Goal: Transaction & Acquisition: Purchase product/service

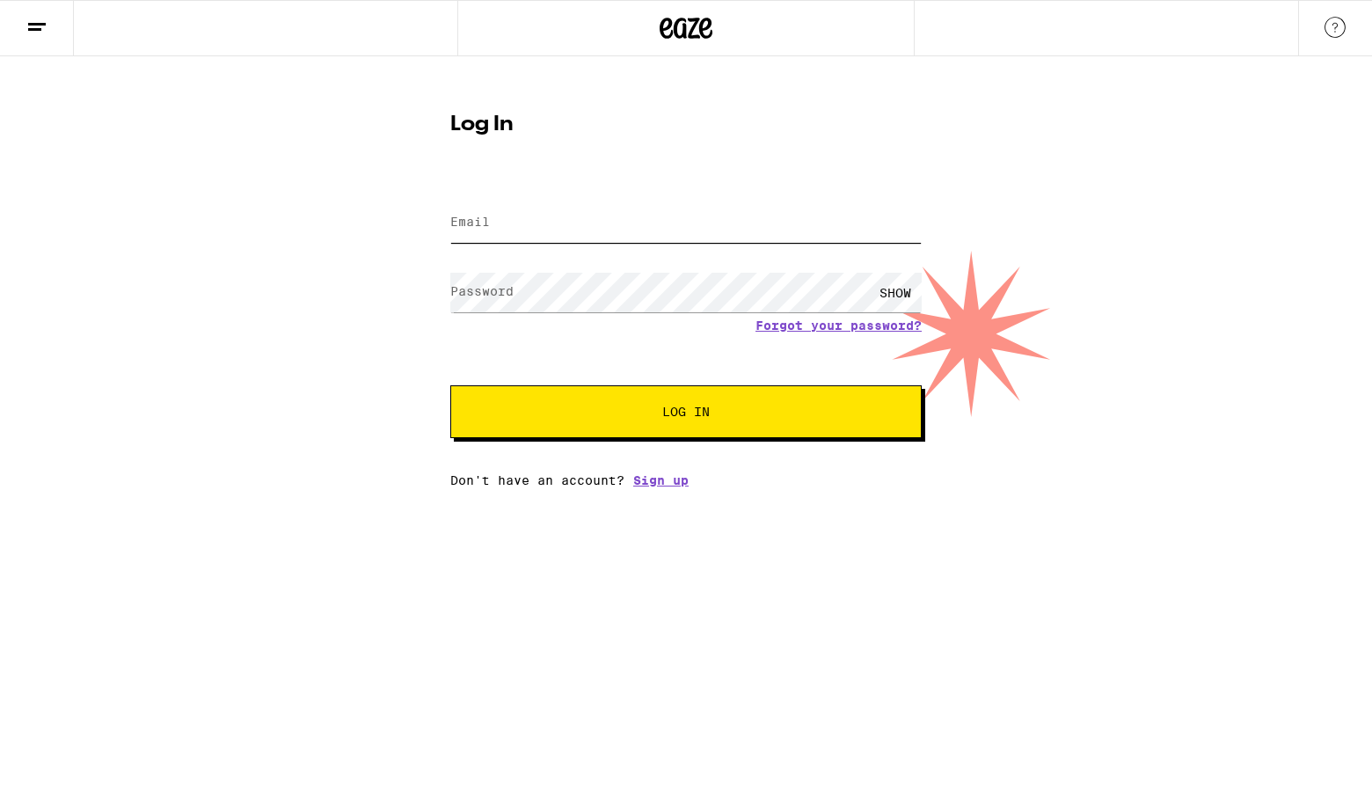
drag, startPoint x: 0, startPoint y: 0, endPoint x: 602, endPoint y: 233, distance: 645.4
click at [602, 233] on input "Email" at bounding box center [686, 223] width 472 height 40
click at [707, 395] on form "Email Email Password Password SHOW Forgot your password? Log In" at bounding box center [686, 308] width 472 height 259
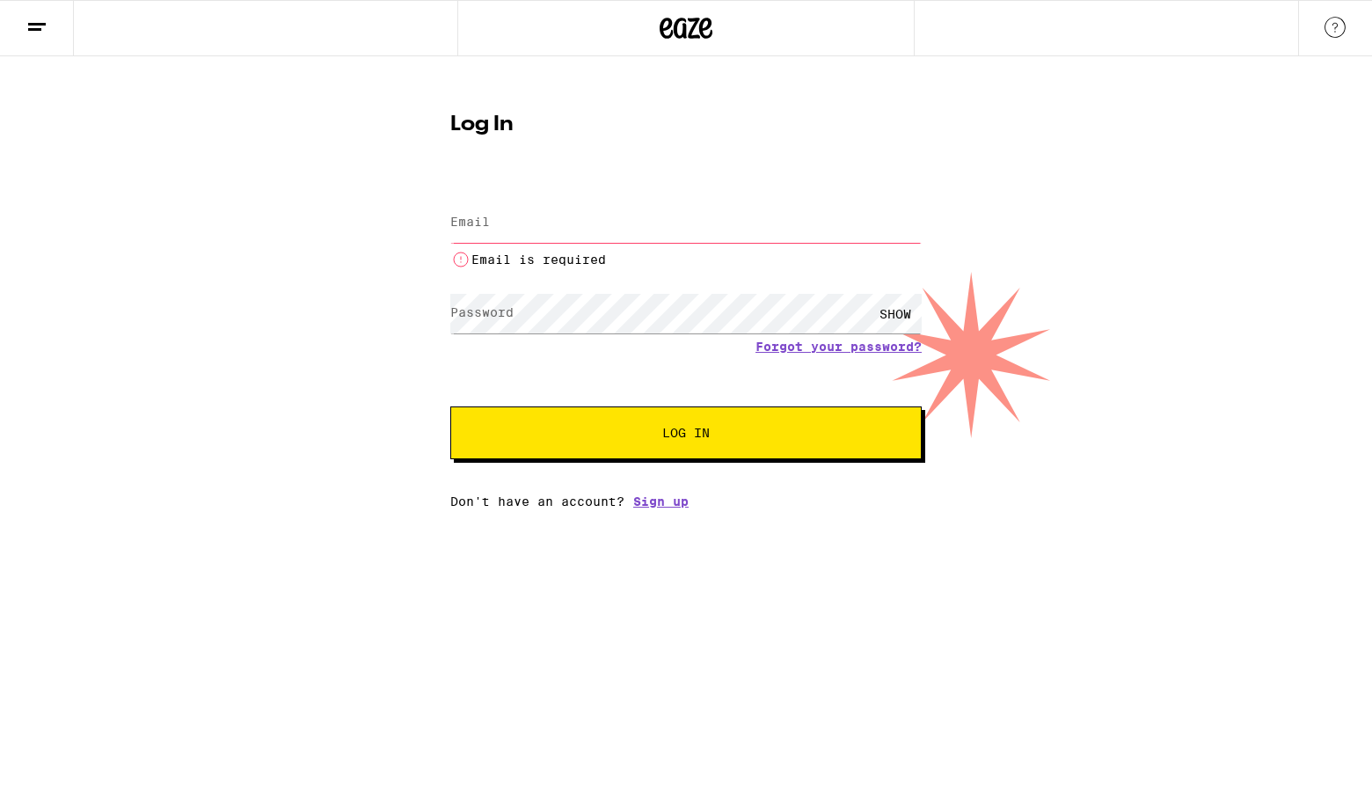
click at [714, 437] on span "Log In" at bounding box center [686, 433] width 329 height 12
type input "[EMAIL_ADDRESS][DOMAIN_NAME]"
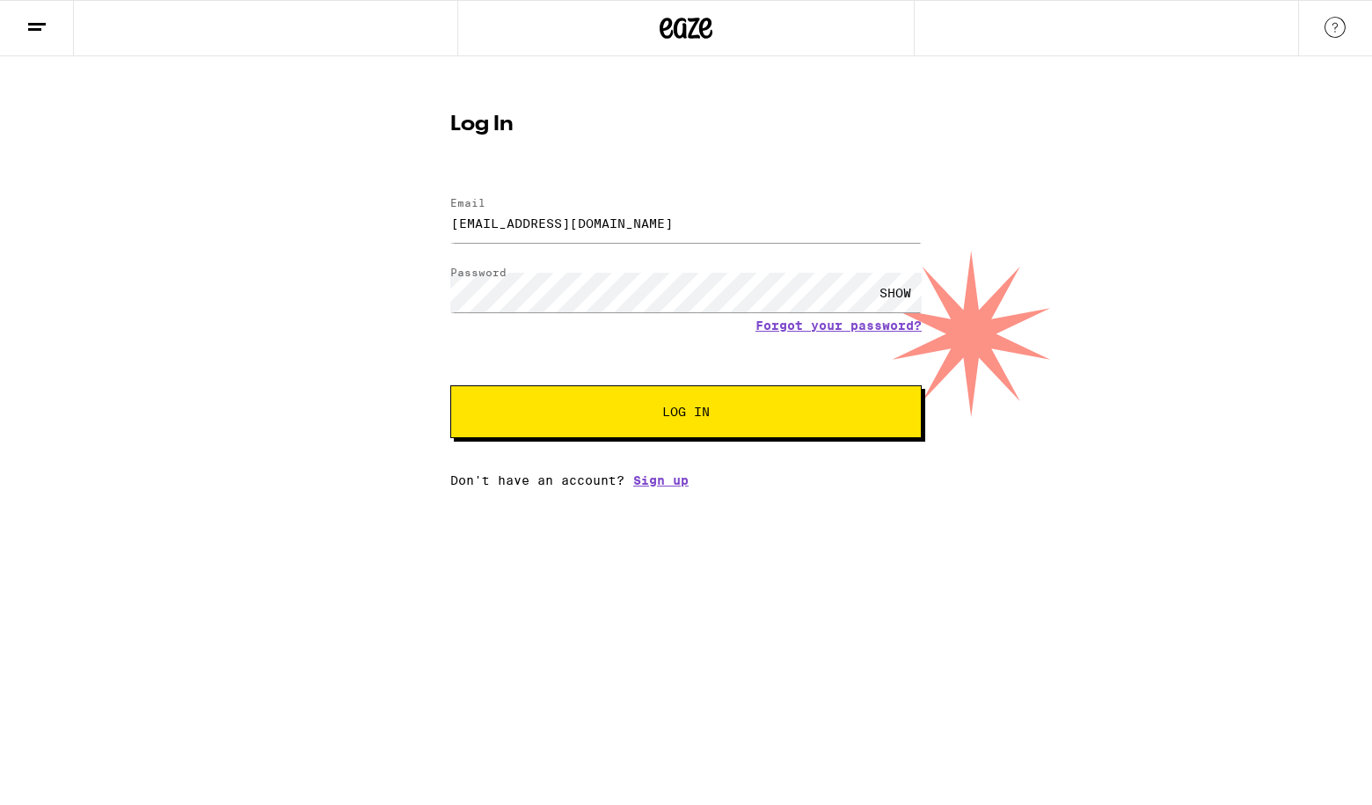
click at [725, 421] on button "Log In" at bounding box center [686, 411] width 472 height 53
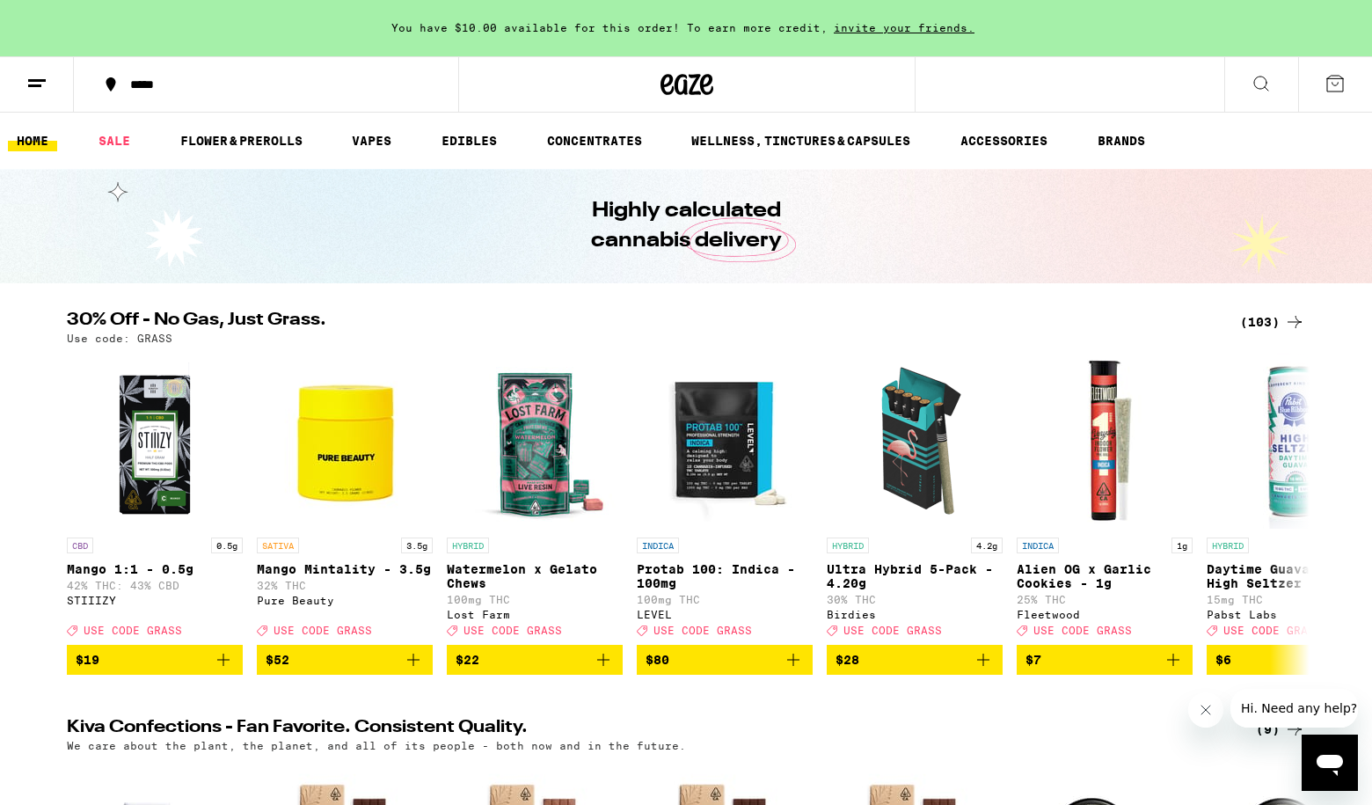
click at [1334, 86] on icon at bounding box center [1335, 83] width 21 height 21
click at [1333, 87] on span "2" at bounding box center [1335, 85] width 5 height 11
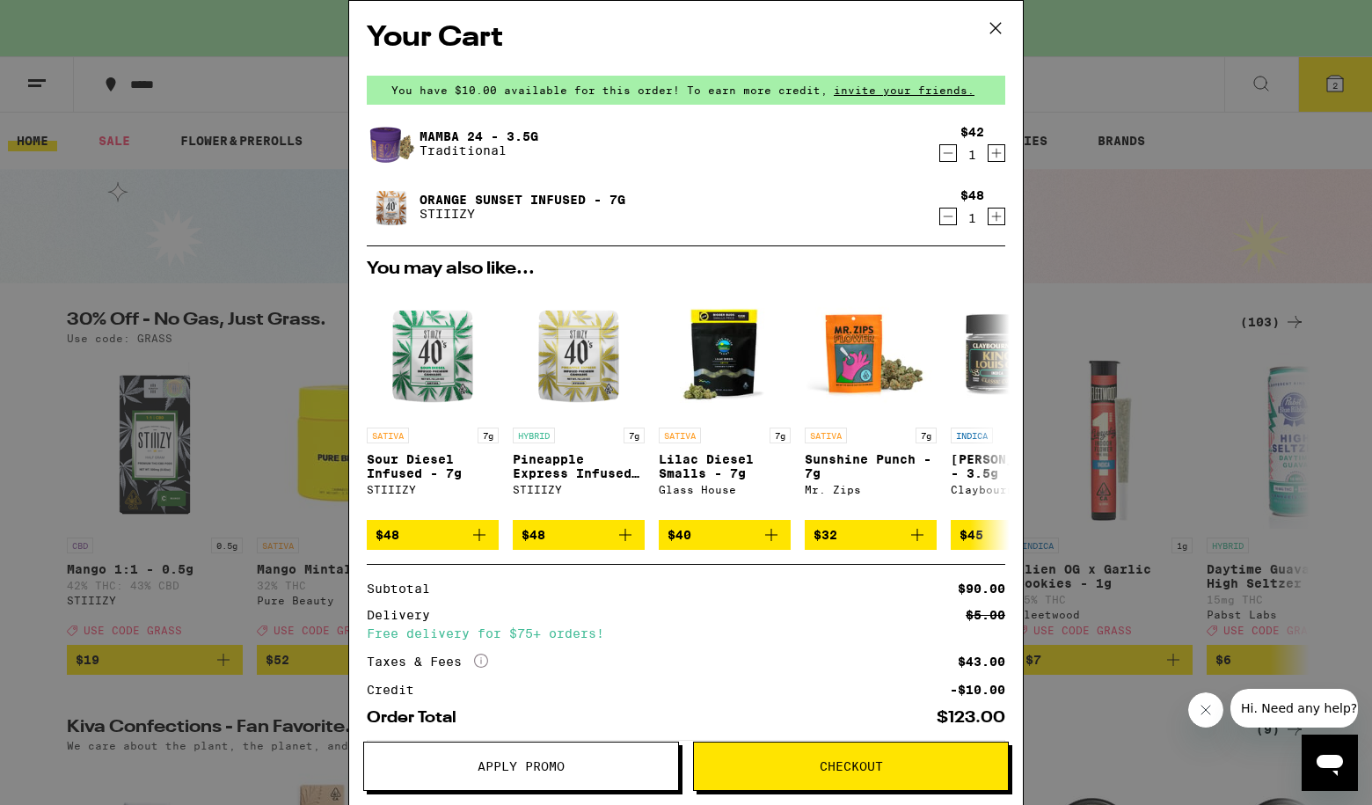
click at [573, 760] on span "Apply Promo" at bounding box center [521, 766] width 314 height 12
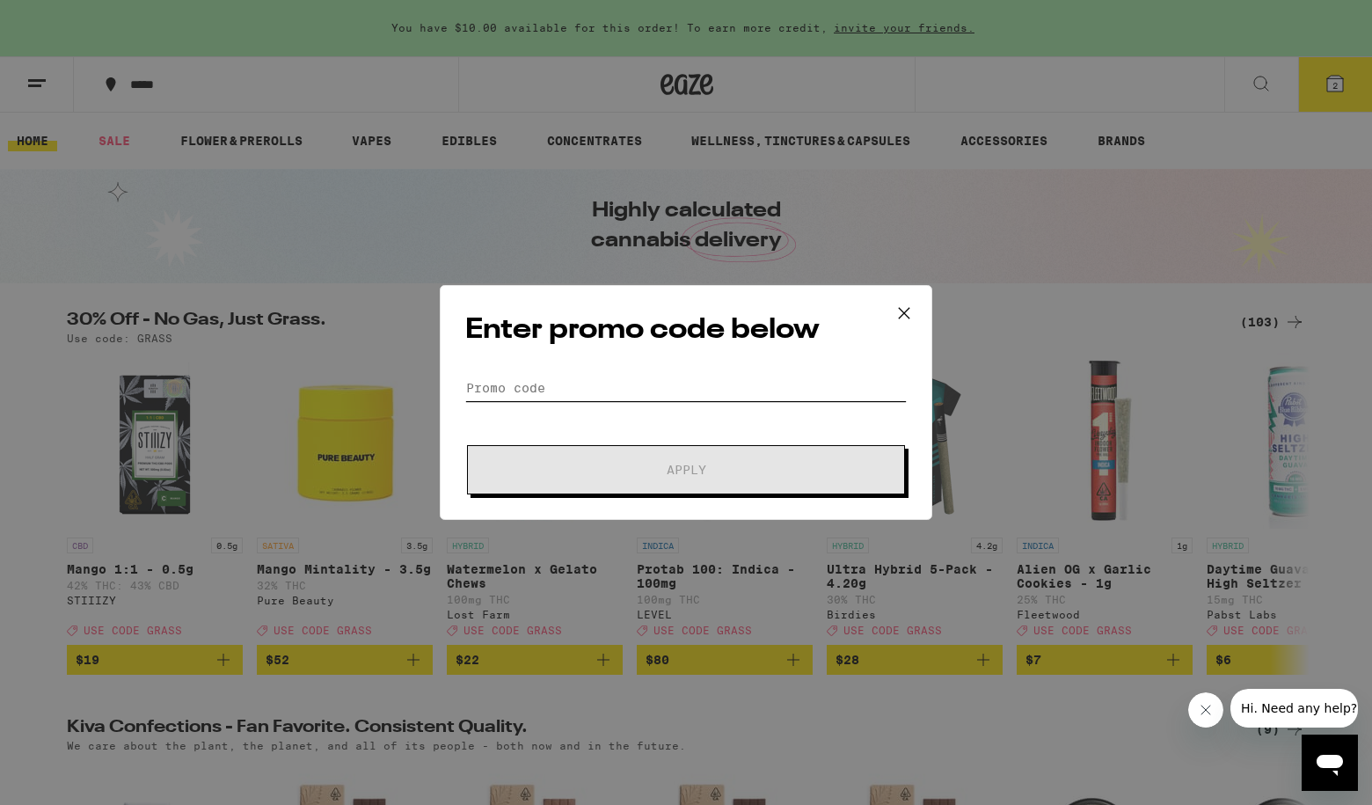
click at [579, 389] on input "Promo Code" at bounding box center [686, 388] width 442 height 26
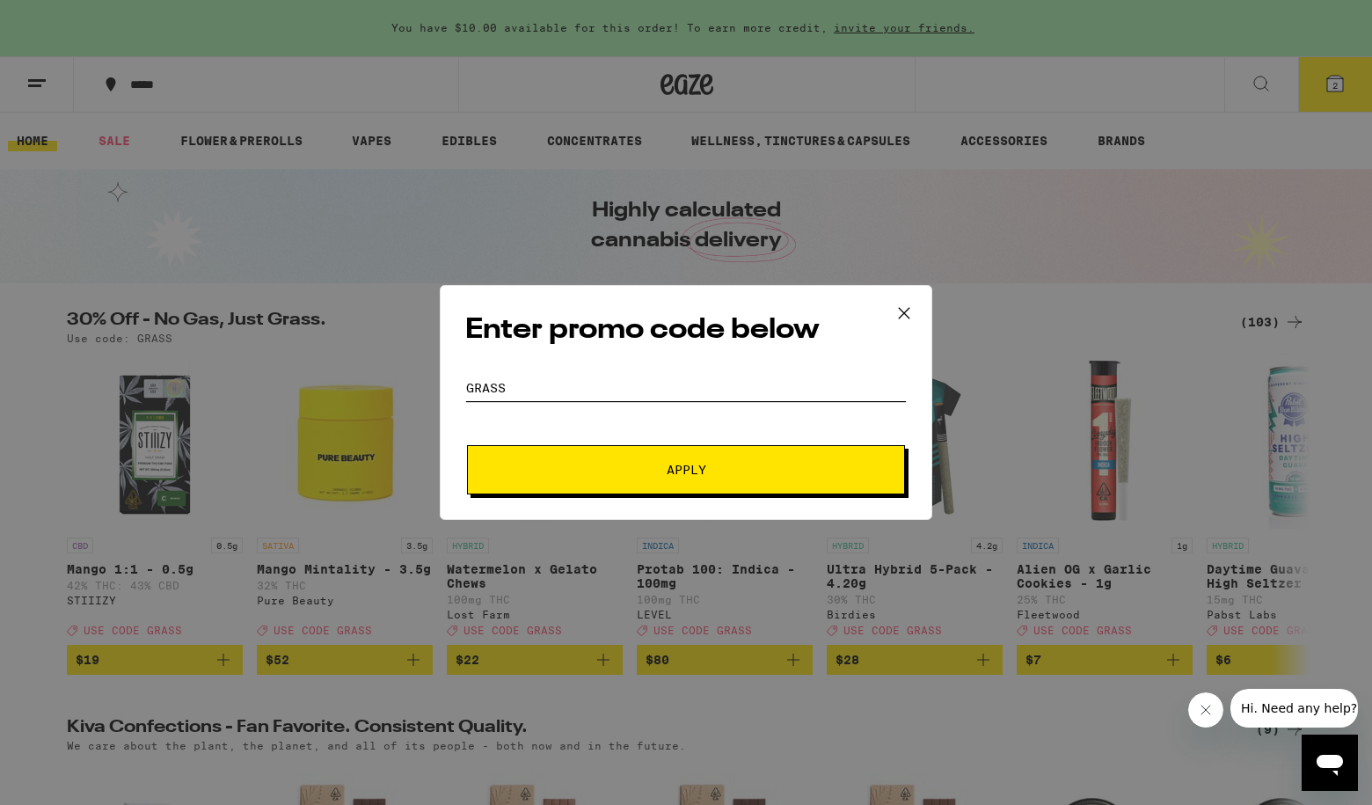
type input "Grass"
click at [657, 470] on span "Apply" at bounding box center [686, 470] width 317 height 12
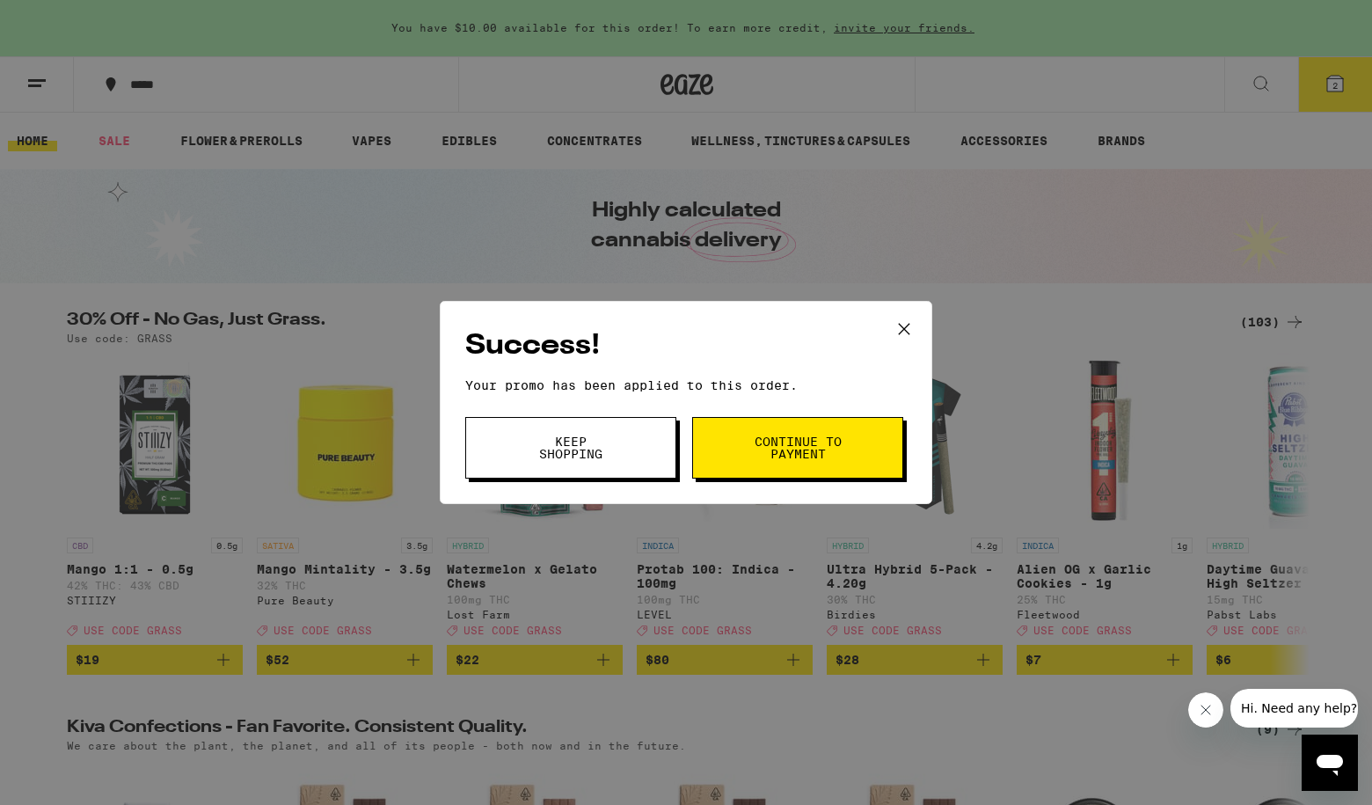
click at [792, 451] on span "Continue to payment" at bounding box center [798, 447] width 90 height 25
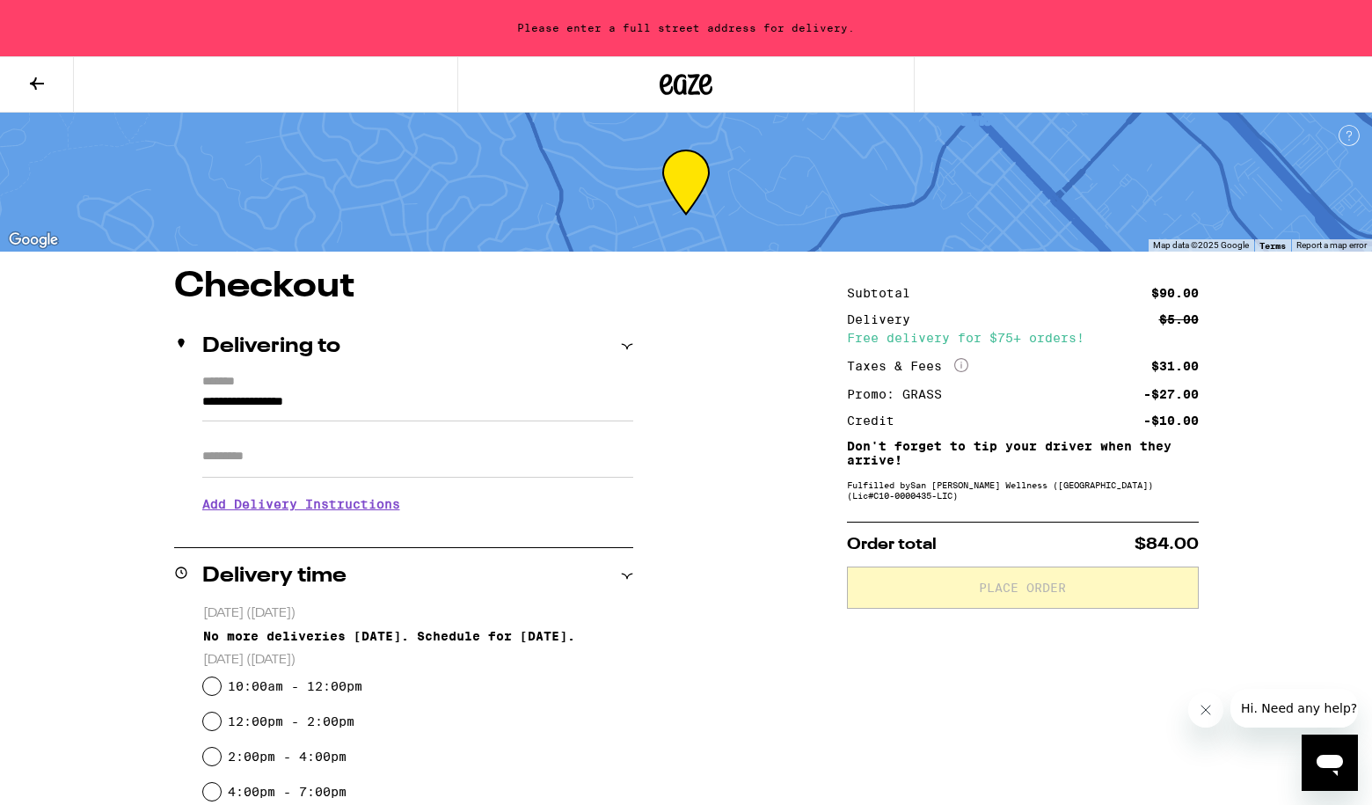
click at [341, 450] on input "Apt/Suite" at bounding box center [417, 456] width 431 height 42
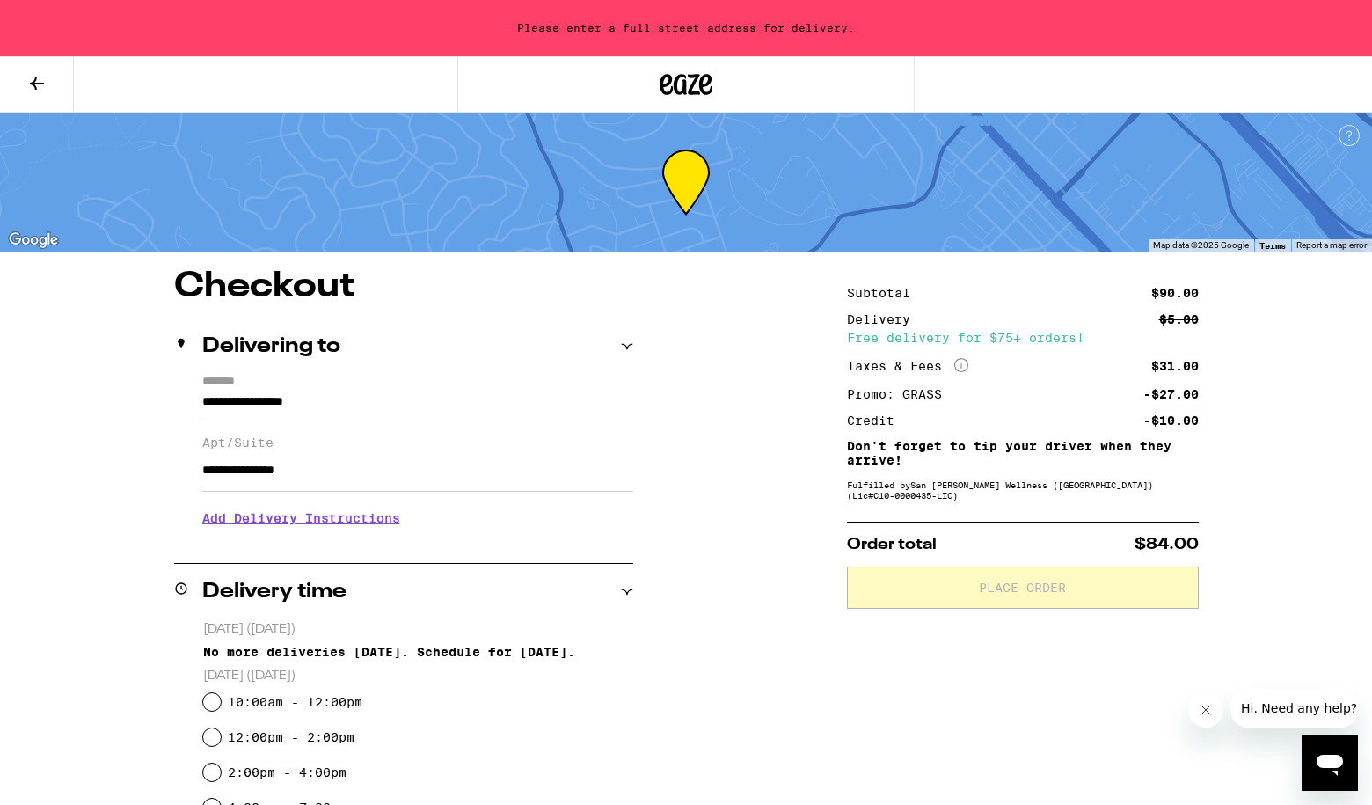
click at [382, 517] on h3 "Add Delivery Instructions" at bounding box center [417, 518] width 431 height 40
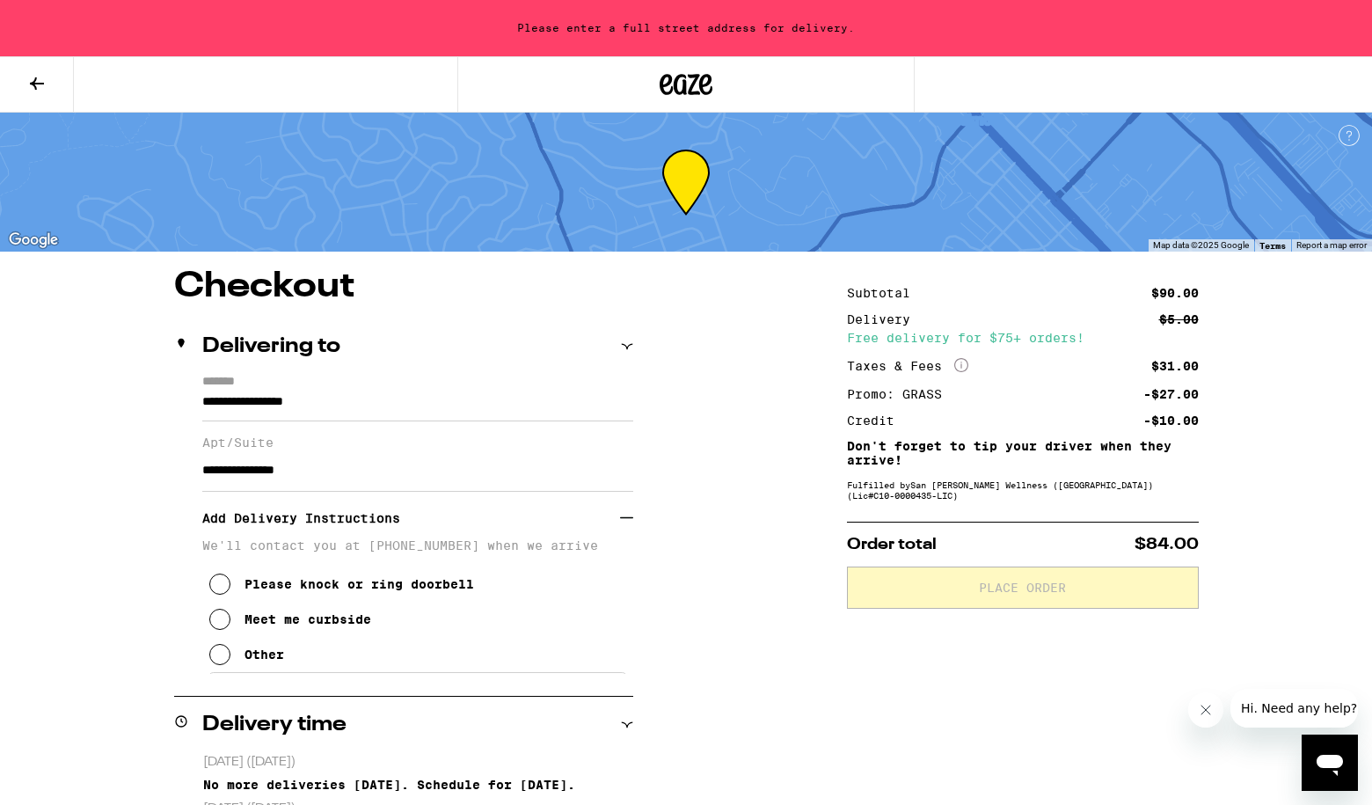
click at [370, 482] on input "**********" at bounding box center [417, 471] width 431 height 42
type input "**********"
click at [223, 664] on icon at bounding box center [219, 654] width 21 height 21
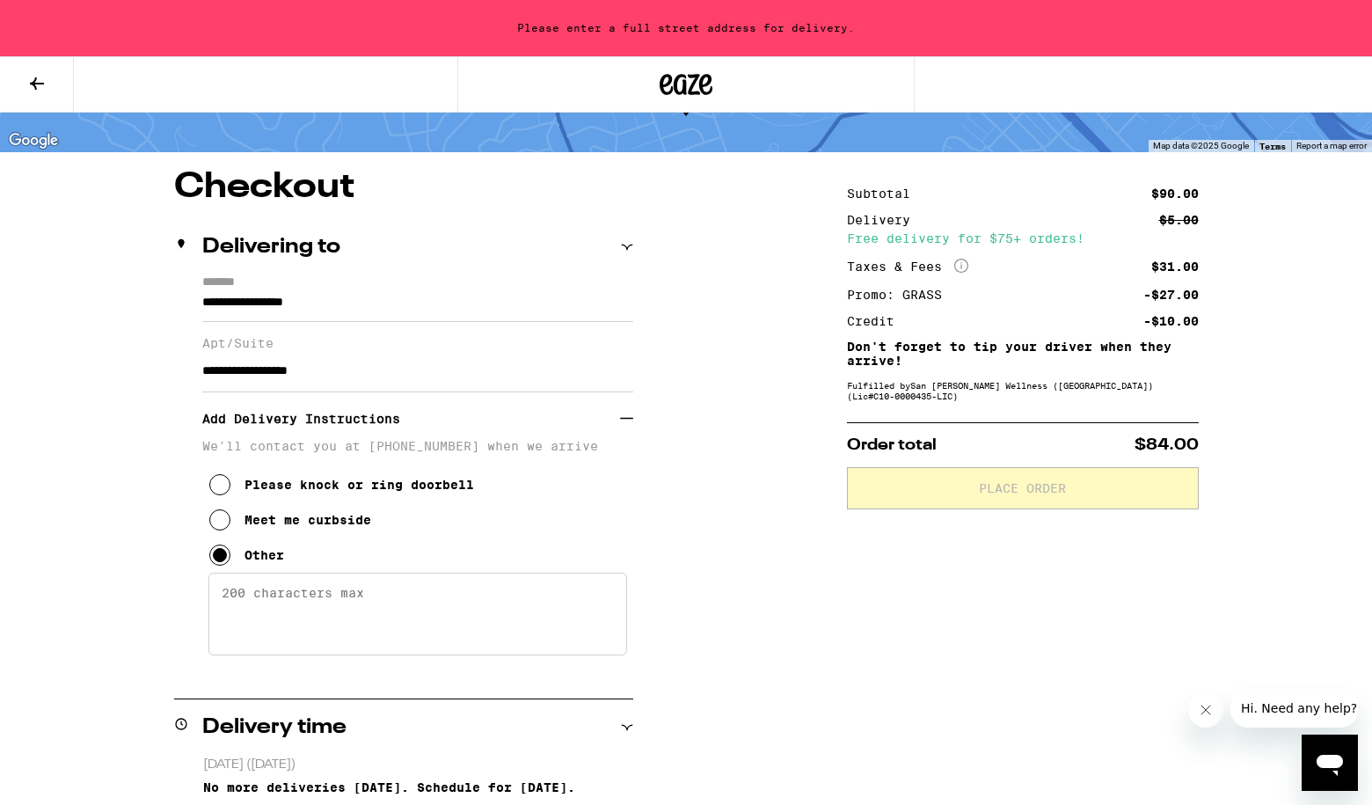
scroll to position [100, 0]
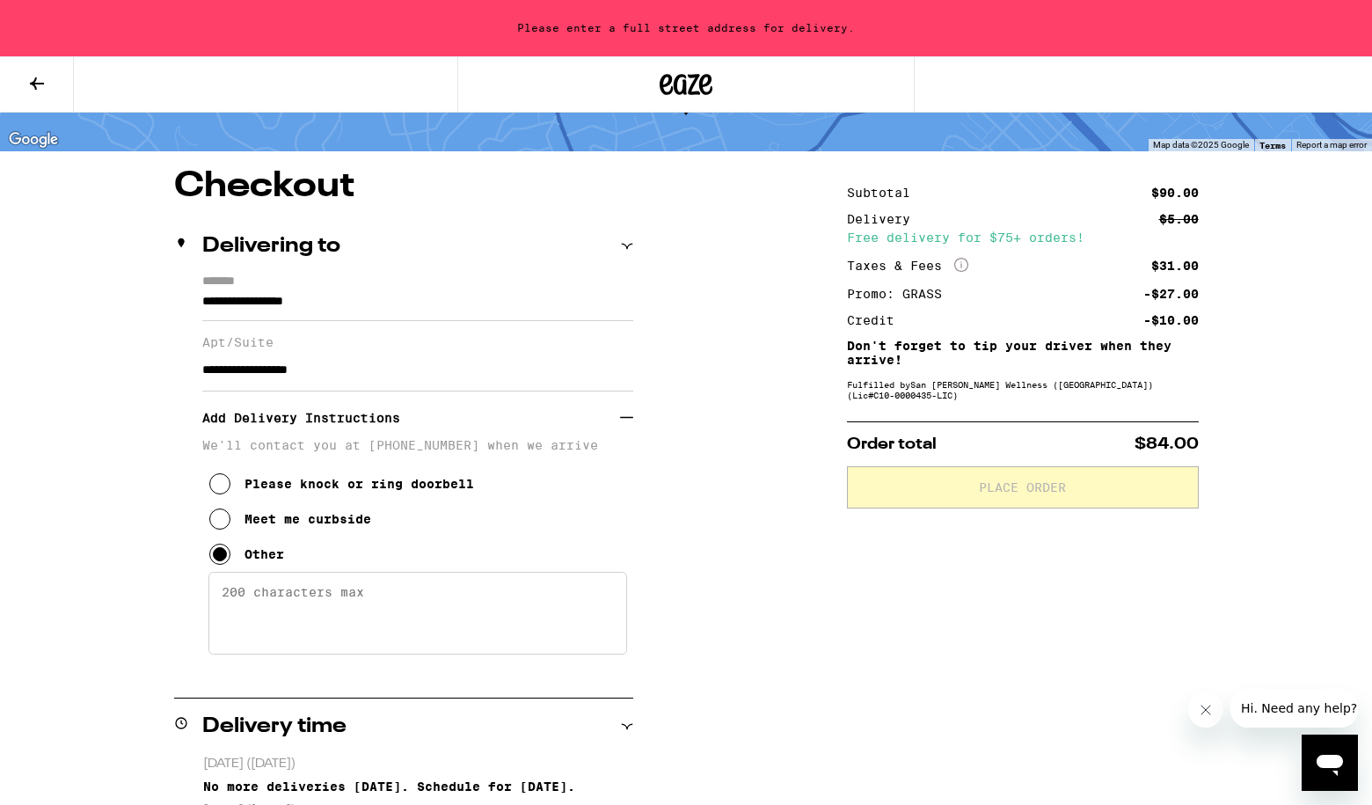
click at [266, 614] on textarea "Enter any other delivery instructions you want driver to know" at bounding box center [418, 613] width 419 height 83
click at [312, 615] on textarea "NO MAPS ON CARLMONT. Turn LEFT n2 1st Sofi Apts on LEFT. DRrive to BACK. See MA…" at bounding box center [418, 613] width 419 height 83
click at [528, 623] on textarea "NO MAPS ON CARLMONT. Turn LEFT n2 1st Sofi Apts on LEFT. Drive to BACK. See MAI…" at bounding box center [418, 613] width 419 height 83
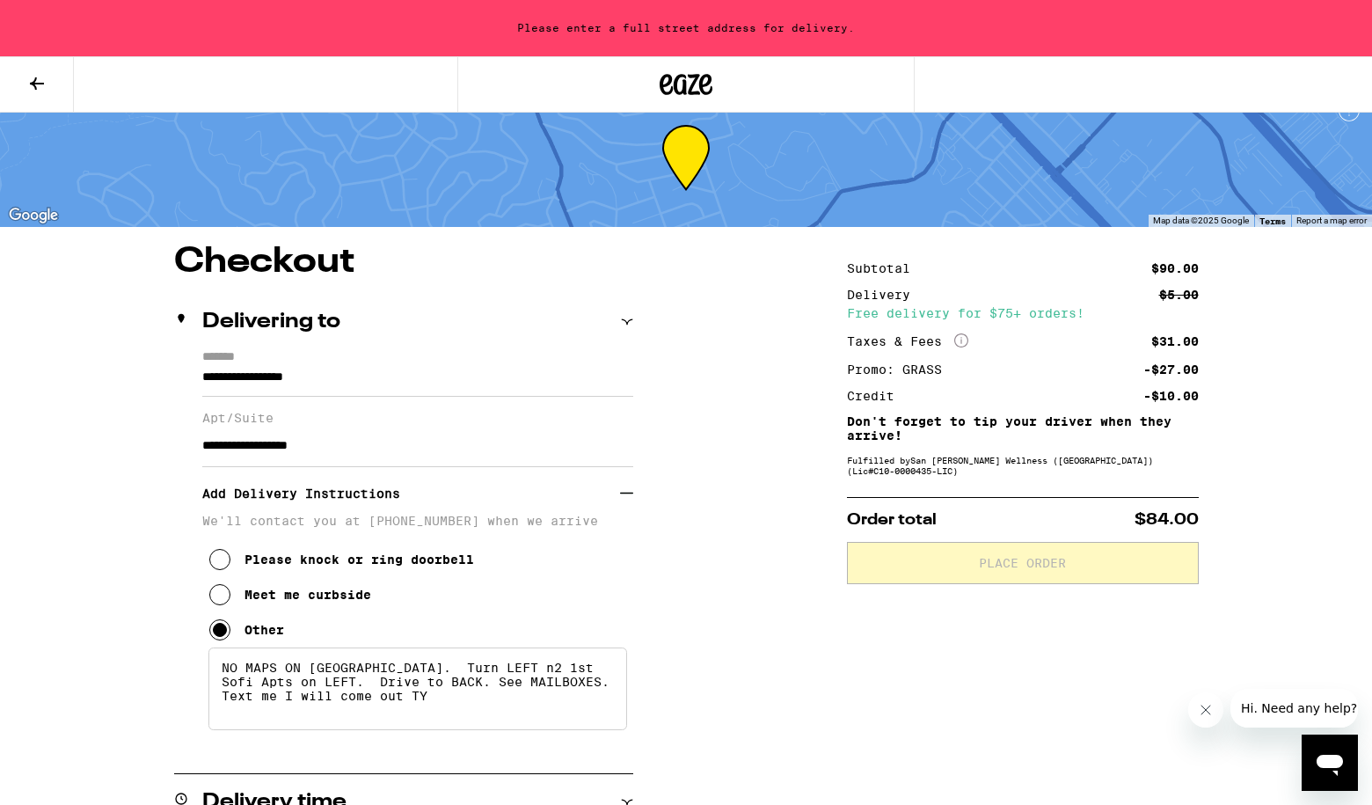
scroll to position [0, 0]
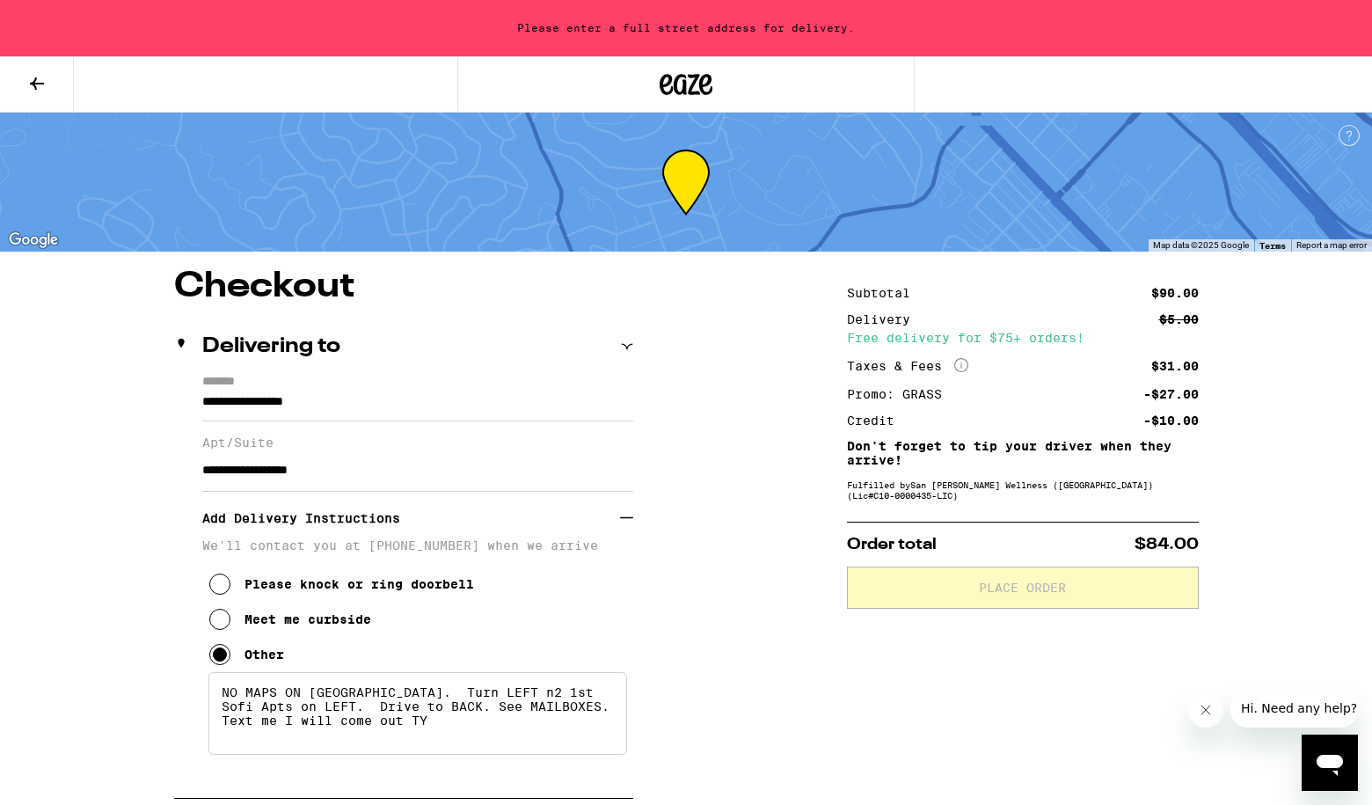
type textarea "NO MAPS ON CARLMONT. Turn LEFT n2 1st Sofi Apts on LEFT. Drive to BACK. See MAI…"
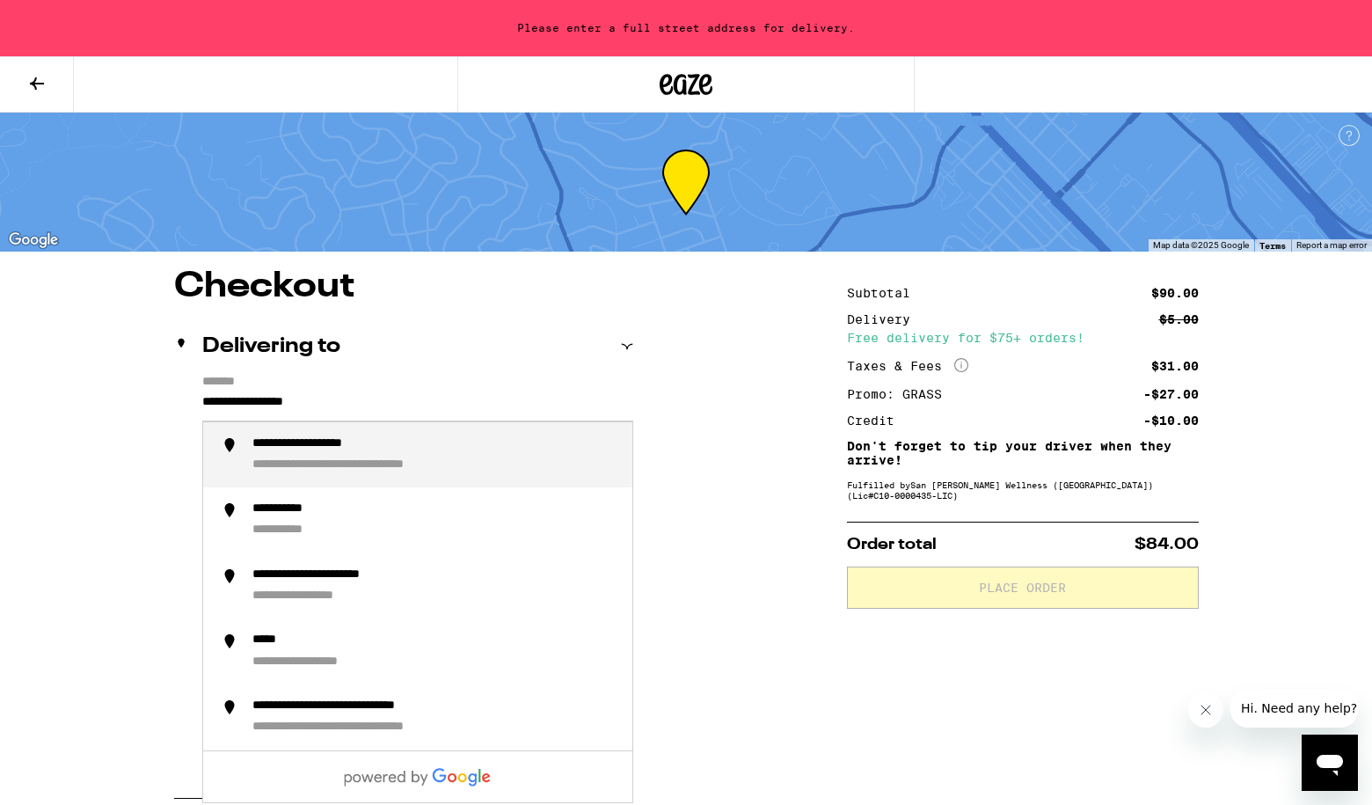
drag, startPoint x: 204, startPoint y: 402, endPoint x: 624, endPoint y: 398, distance: 419.7
click at [624, 398] on input "**********" at bounding box center [417, 407] width 431 height 30
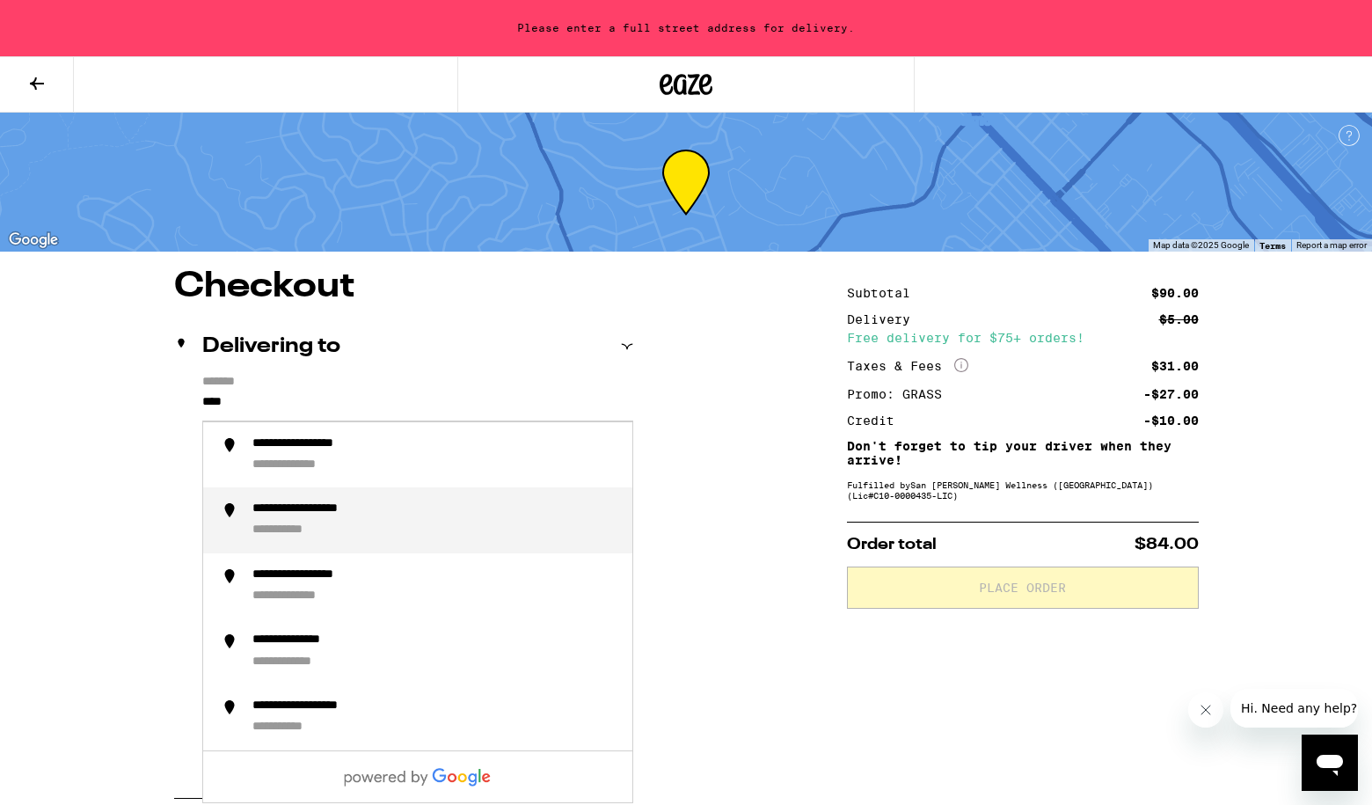
click at [384, 517] on div "**********" at bounding box center [327, 509] width 151 height 17
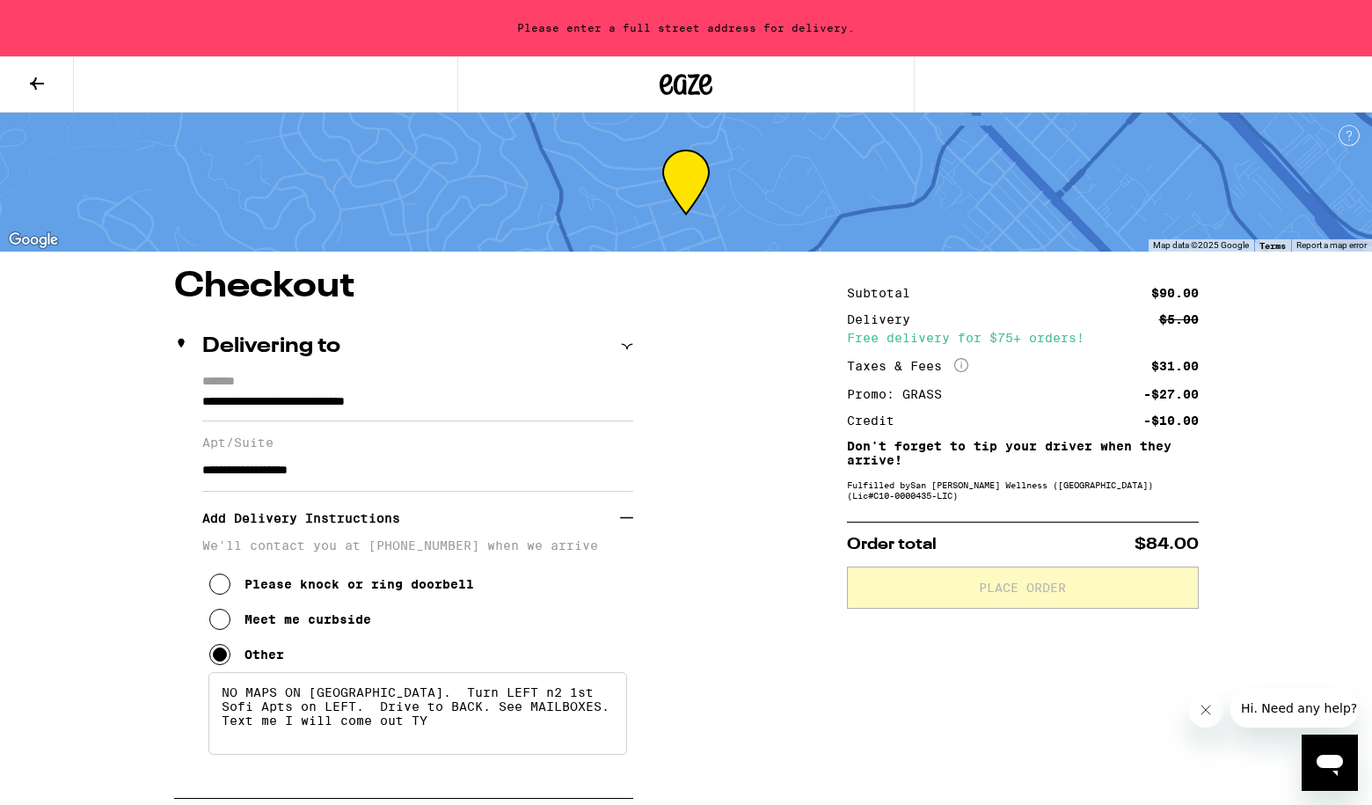
type input "**********"
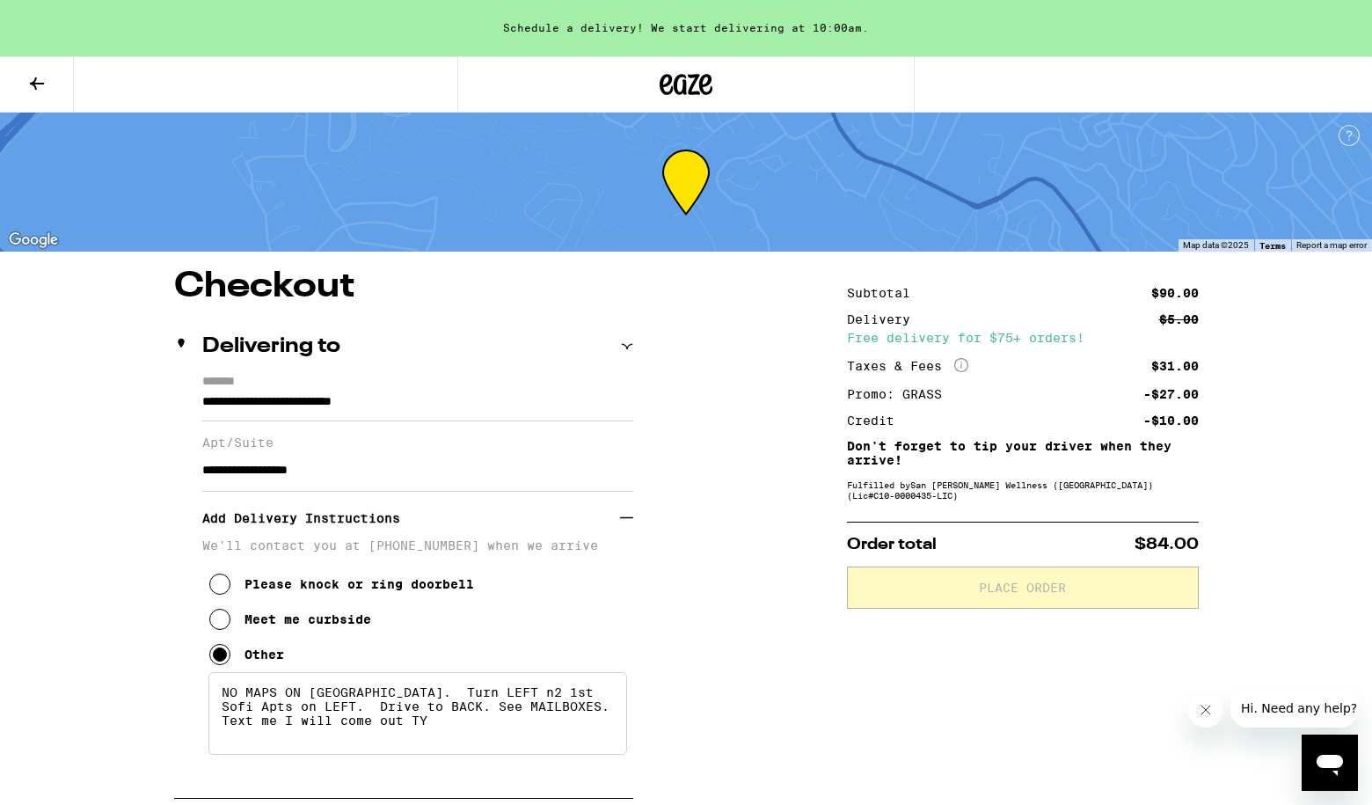
drag, startPoint x: 366, startPoint y: 478, endPoint x: 172, endPoint y: 488, distance: 194.7
type input "**********"
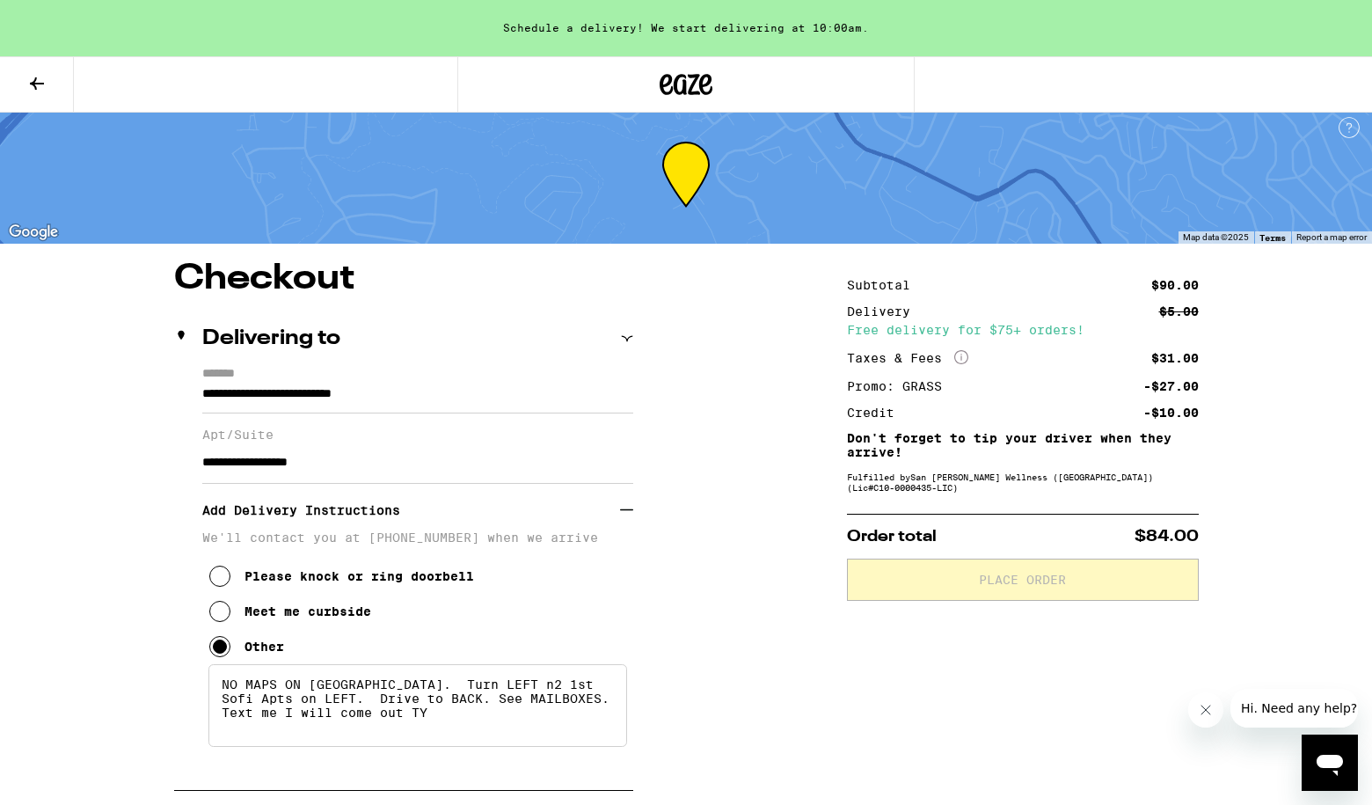
scroll to position [13, 0]
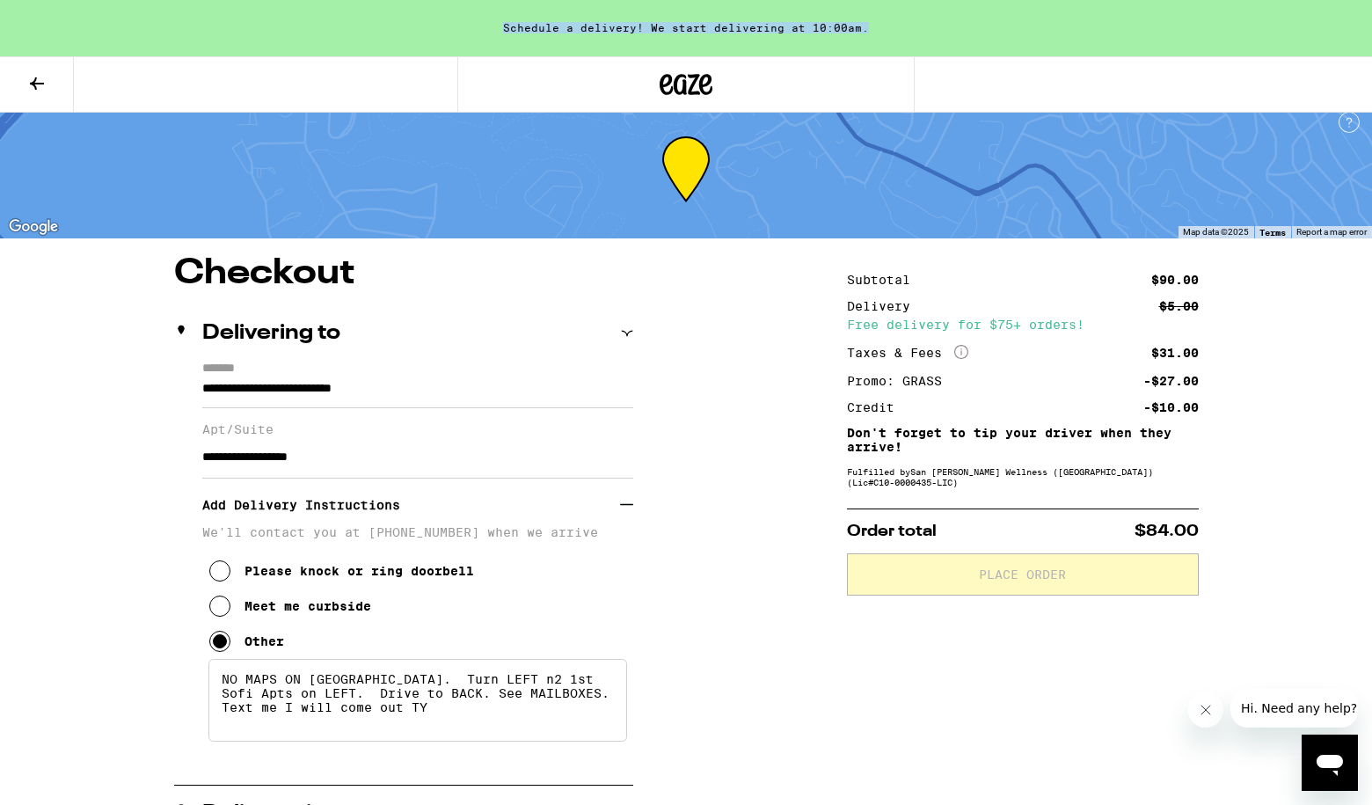
drag, startPoint x: 432, startPoint y: 32, endPoint x: 837, endPoint y: 40, distance: 404.8
click at [837, 40] on div "Schedule a delivery! We start delivering at 10:00am." at bounding box center [686, 28] width 1372 height 56
copy div "Schedule a delivery! We start delivering at 10:00am."
